Goal: Task Accomplishment & Management: Use online tool/utility

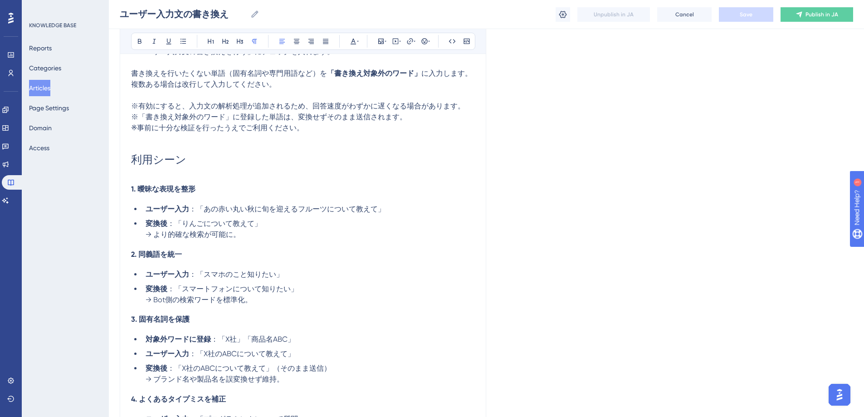
scroll to position [379, 0]
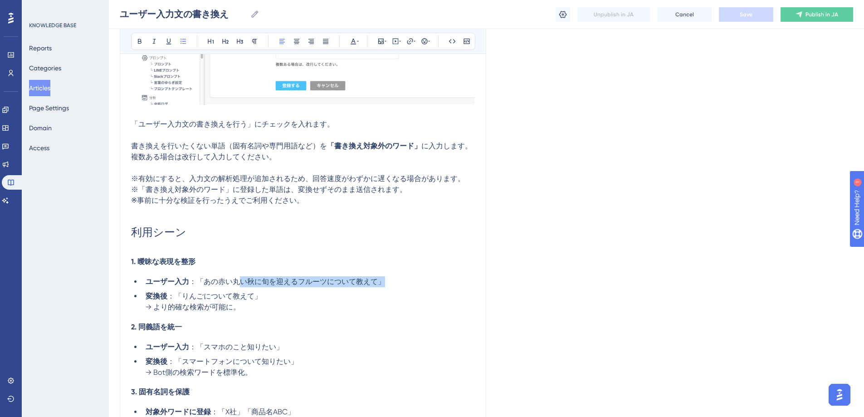
drag, startPoint x: 237, startPoint y: 281, endPoint x: 396, endPoint y: 284, distance: 158.7
click at [396, 284] on li "ユーザー入力 ：「あの赤い丸い秋に旬を迎えるフルーツについて教えて」" at bounding box center [308, 281] width 333 height 11
click at [355, 39] on icon at bounding box center [353, 41] width 7 height 7
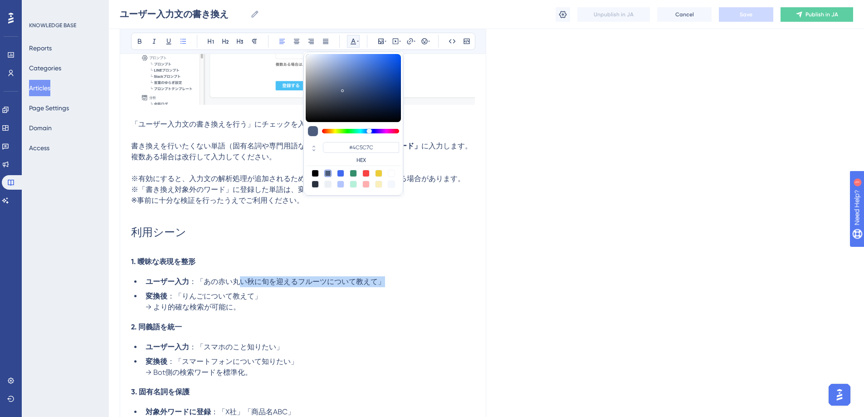
click at [368, 174] on div at bounding box center [365, 173] width 7 height 7
type input "#F84343"
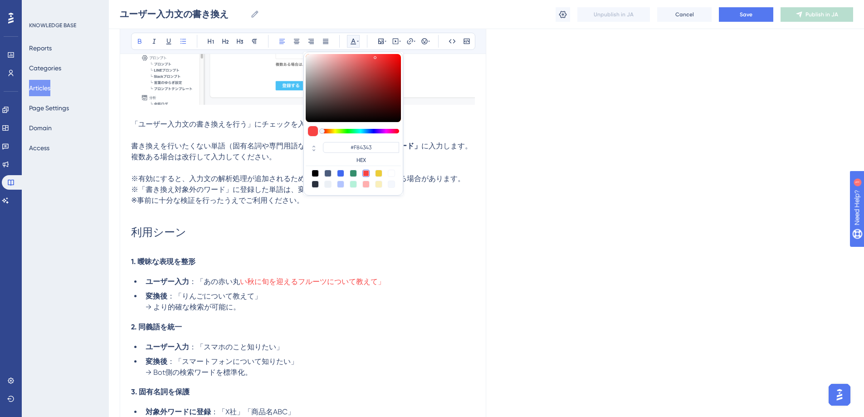
click at [417, 277] on li "ユーザー入力 ：「あの赤い丸 い秋に旬を迎えるフルーツについて教えて」" at bounding box center [308, 281] width 333 height 11
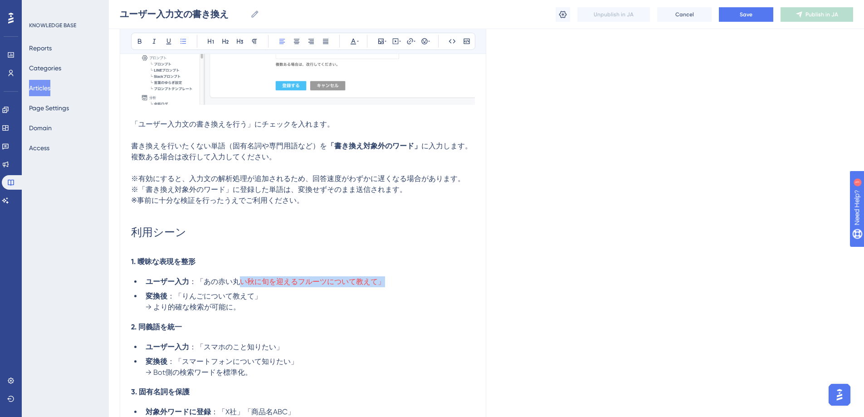
drag, startPoint x: 238, startPoint y: 282, endPoint x: 391, endPoint y: 289, distance: 153.0
click at [391, 289] on ul "ユーザー入力 ：「あの赤い丸 い秋に旬を迎えるフルーツについて教えて」 変換後 ：「りんごについて教えて」 → より的確な検索が可能に。" at bounding box center [303, 294] width 344 height 36
click at [356, 39] on icon at bounding box center [353, 41] width 7 height 7
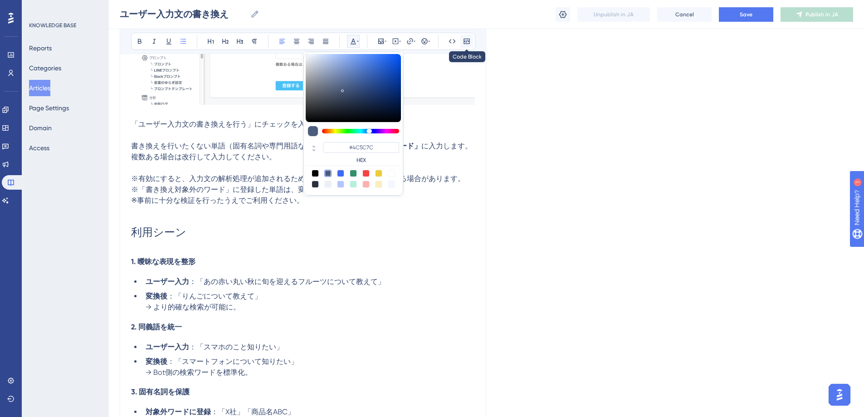
click at [470, 39] on icon at bounding box center [466, 41] width 7 height 7
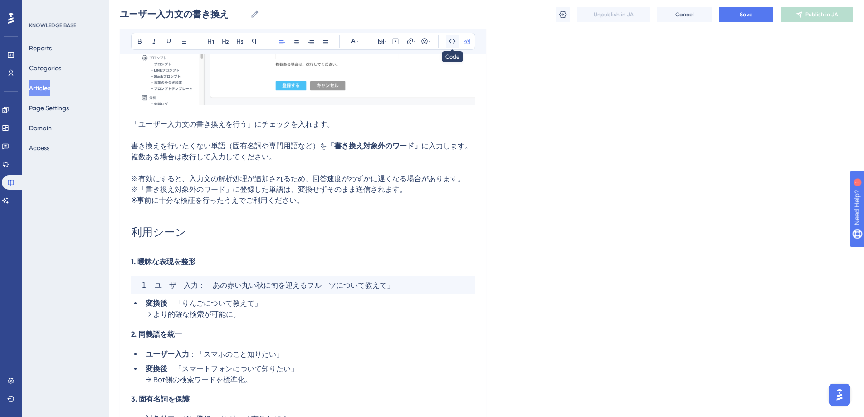
click at [454, 42] on icon at bounding box center [452, 41] width 7 height 4
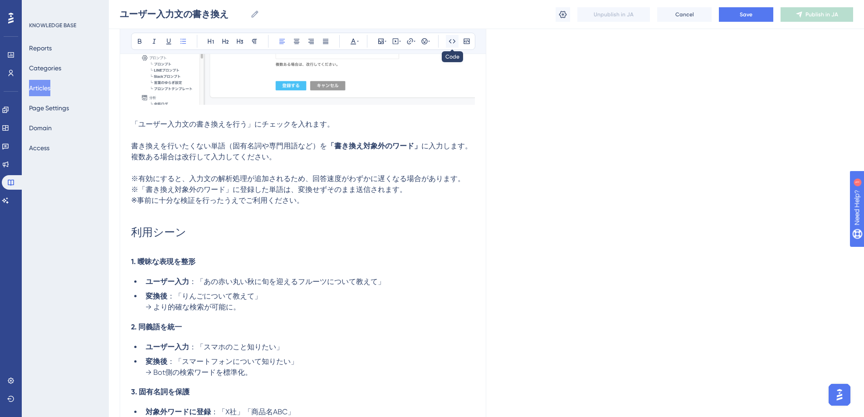
click at [448, 44] on icon at bounding box center [451, 41] width 7 height 7
click at [430, 284] on li "ユーザー入力 ：「あの赤い丸 い秋に旬を迎えるフルーツについて教えて」" at bounding box center [308, 281] width 333 height 11
click at [369, 304] on li "変換後 ：「りんごについて教えて」 → より的確な検索が可能に。" at bounding box center [308, 302] width 333 height 22
click at [355, 44] on icon at bounding box center [352, 42] width 5 height 6
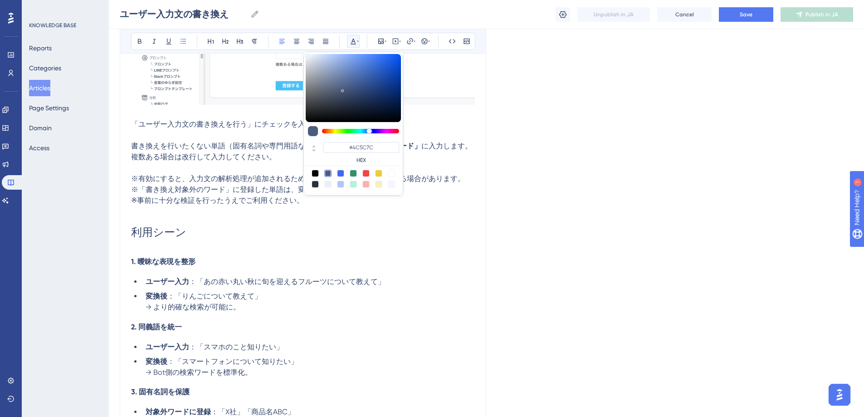
click at [342, 172] on div at bounding box center [340, 173] width 7 height 7
drag, startPoint x: 373, startPoint y: 149, endPoint x: 355, endPoint y: 149, distance: 18.1
click at [355, 149] on input "#4169F0" at bounding box center [361, 147] width 76 height 11
paste input "3B8EFF"
type input "#3B8EFF"
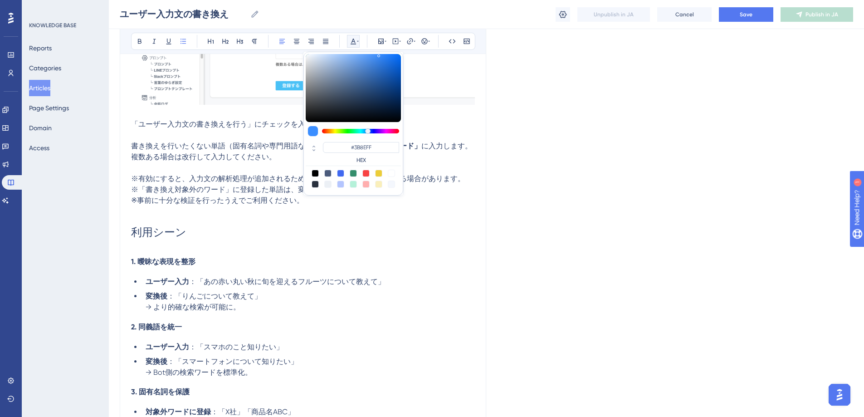
click at [341, 295] on li "変換後 ：「りんごについて教えて」 → より的確な検索が可能に。" at bounding box center [308, 302] width 333 height 22
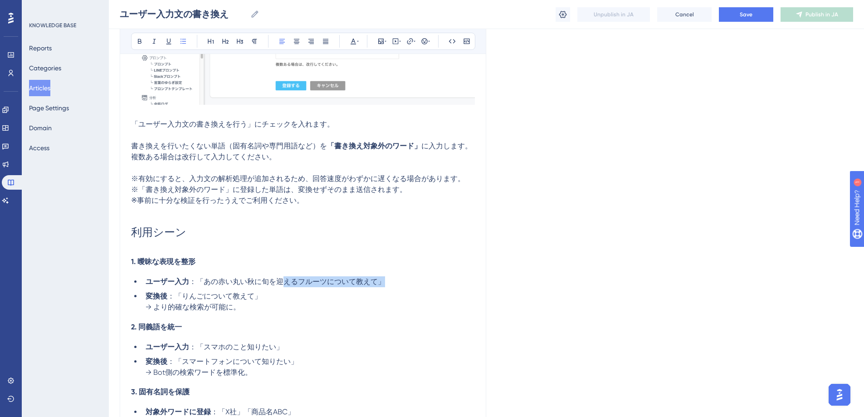
drag, startPoint x: 283, startPoint y: 282, endPoint x: 409, endPoint y: 283, distance: 125.6
click at [409, 283] on li "ユーザー入力 ：「あの赤い丸い秋に旬を迎えるフルーツについて教えて」" at bounding box center [308, 281] width 333 height 11
click at [351, 36] on button at bounding box center [353, 41] width 13 height 13
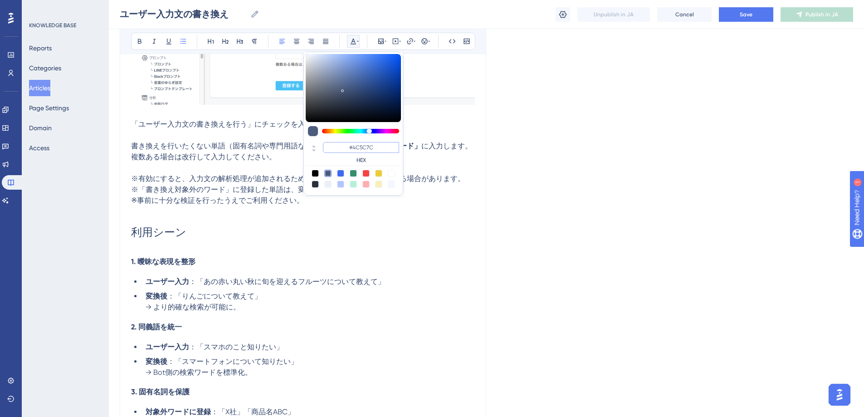
drag, startPoint x: 378, startPoint y: 149, endPoint x: 353, endPoint y: 149, distance: 25.4
click at [353, 149] on input "#4C5C7C" at bounding box center [361, 147] width 76 height 11
paste input "3B8EFF"
type input "#3B8EFF"
click at [317, 255] on div "ユーザーが入力したテキストを分析し、コンテキスト検索に適した形式に自動変換します。 この機能を有効にすると、Botがユーザーの意図をより正確に把握しやすくなり…" at bounding box center [303, 168] width 344 height 708
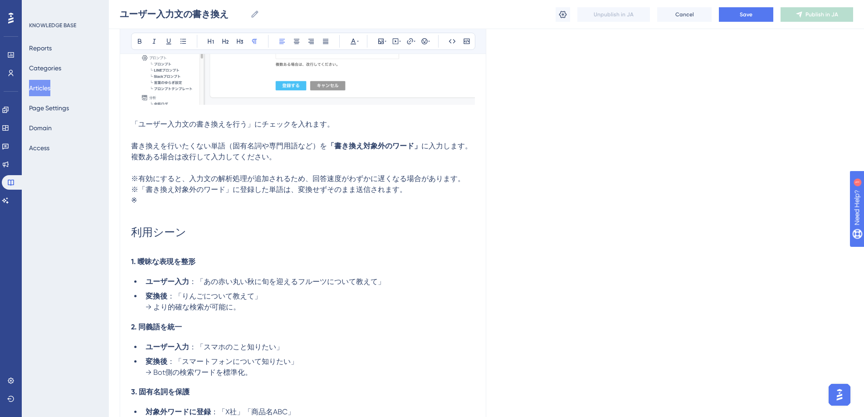
click at [611, 247] on div "Language Japanese (Default) ユーザー入力文の書き換え ユーザーが入力した文を自動で最適化し、検索精度を向上させます。 Bold I…" at bounding box center [486, 133] width 733 height 909
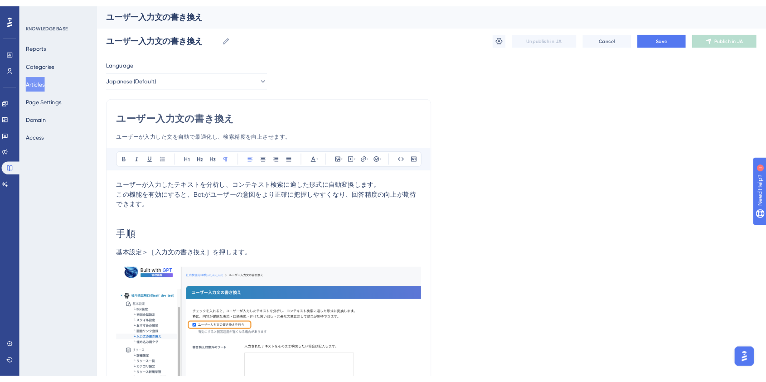
scroll to position [0, 0]
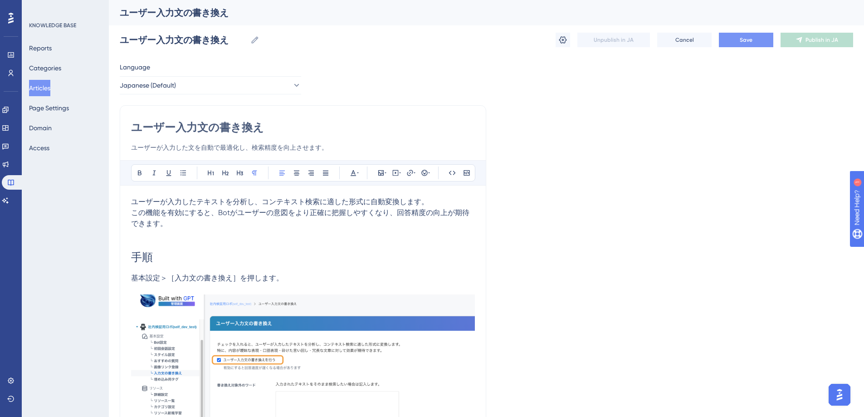
click at [741, 44] on button "Save" at bounding box center [746, 40] width 54 height 15
